Goal: Task Accomplishment & Management: Manage account settings

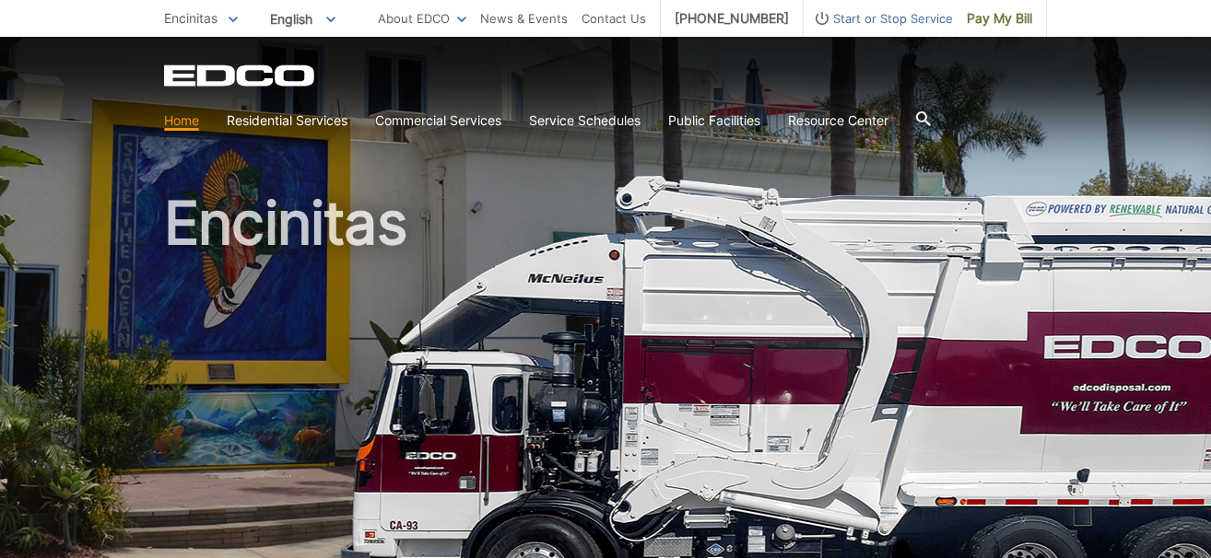
click at [181, 117] on link "Home" at bounding box center [181, 121] width 35 height 20
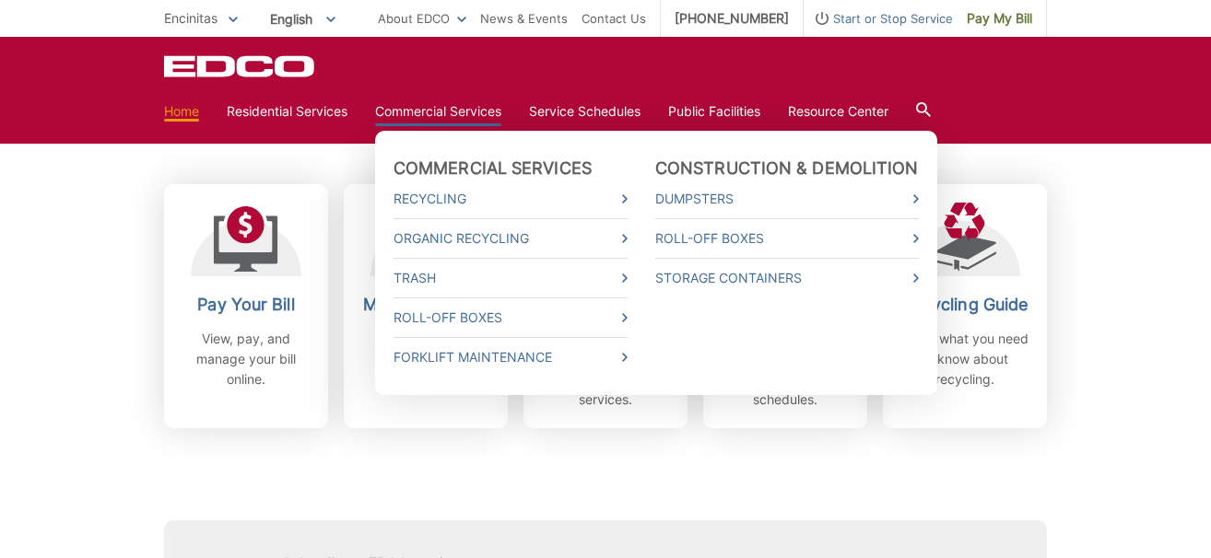
scroll to position [500, 0]
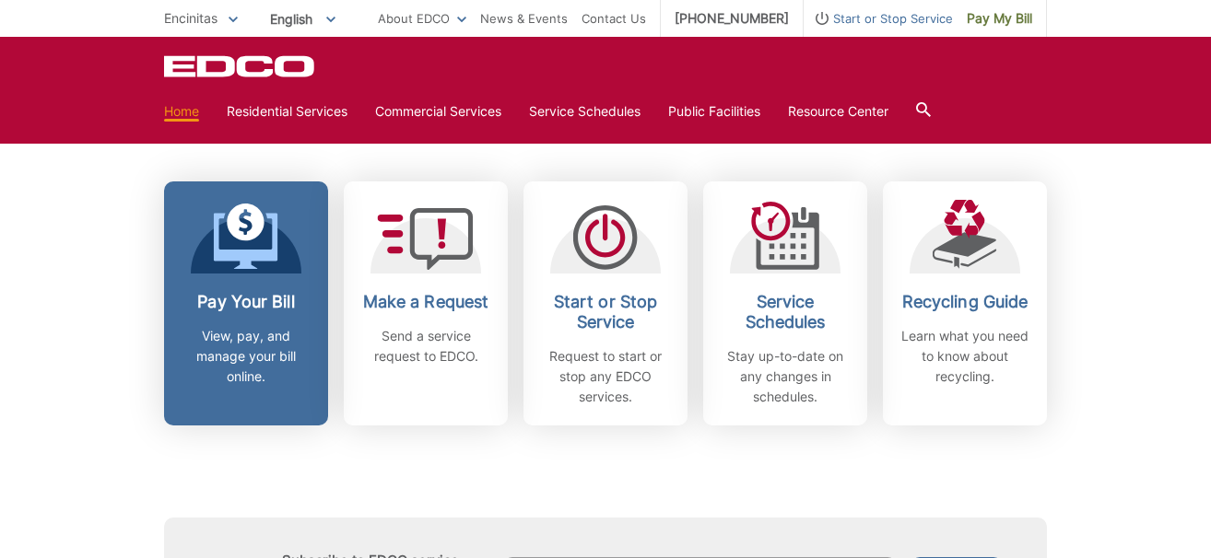
click at [250, 368] on p "View, pay, and manage your bill online." at bounding box center [246, 356] width 136 height 61
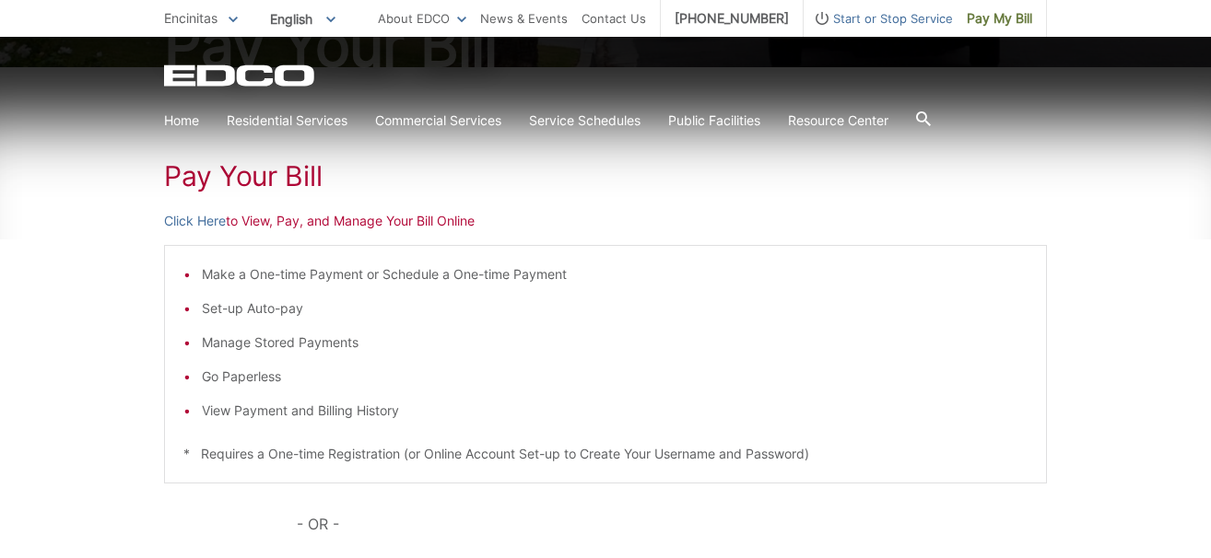
scroll to position [256, 0]
click at [218, 218] on link "Click Here" at bounding box center [195, 220] width 62 height 20
